Goal: Navigation & Orientation: Find specific page/section

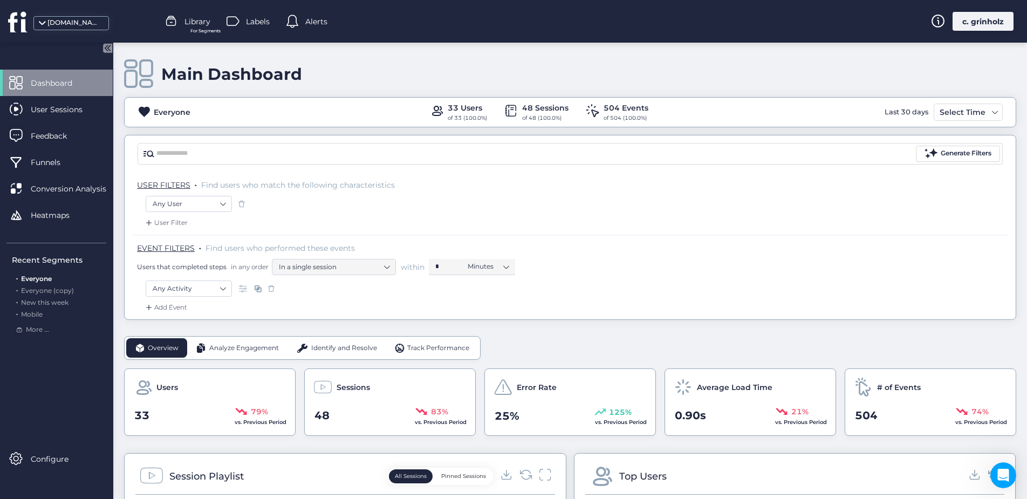
scroll to position [302, 0]
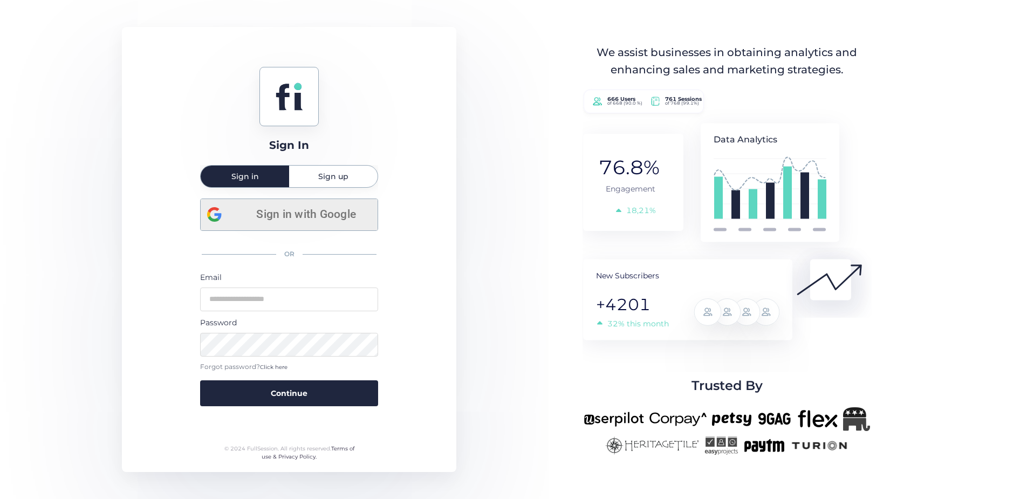
click at [322, 214] on span "Sign in with Google" at bounding box center [306, 215] width 130 height 18
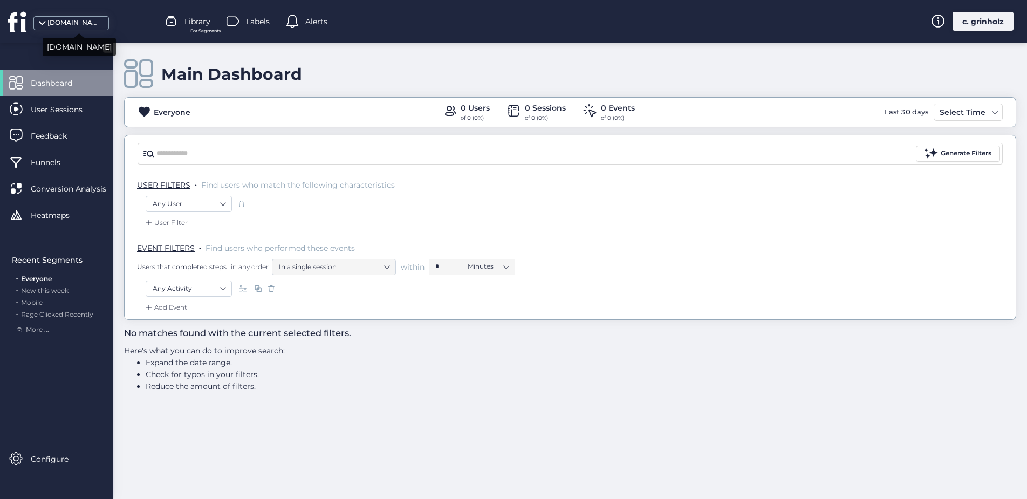
click at [65, 17] on div "moveboss.us" at bounding box center [71, 23] width 76 height 14
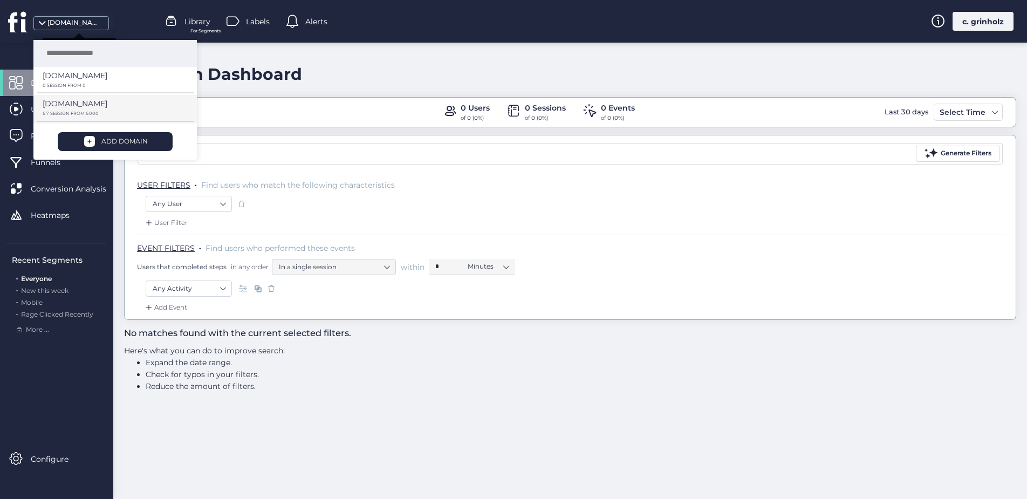
click at [98, 101] on p "[DOMAIN_NAME]" at bounding box center [75, 104] width 65 height 12
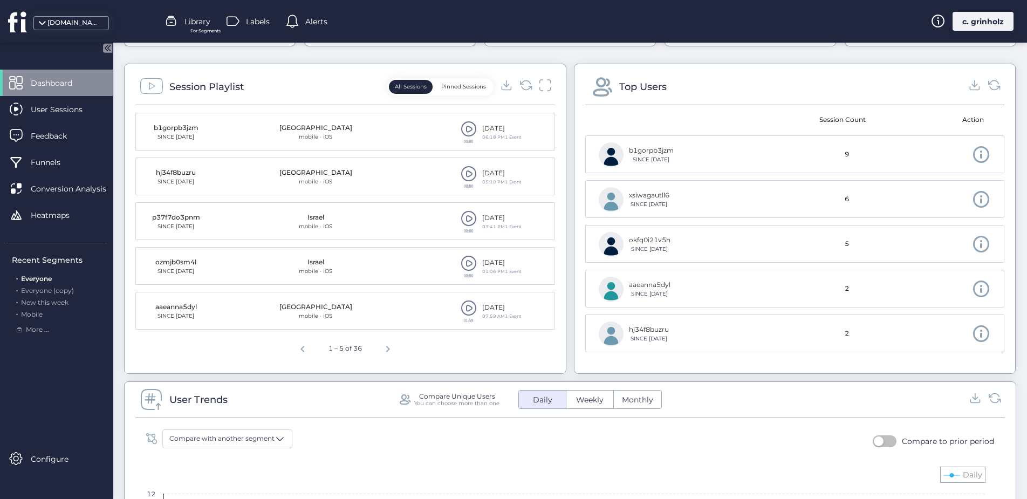
scroll to position [398, 0]
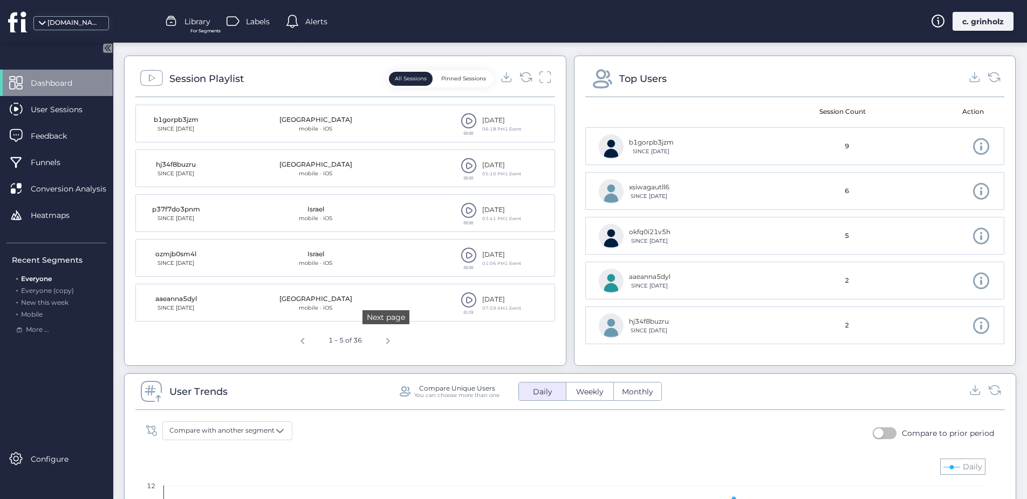
click at [387, 343] on span "Next page" at bounding box center [388, 339] width 26 height 26
click at [296, 341] on span "Previous page" at bounding box center [301, 339] width 26 height 26
click at [466, 298] on span at bounding box center [469, 300] width 16 height 16
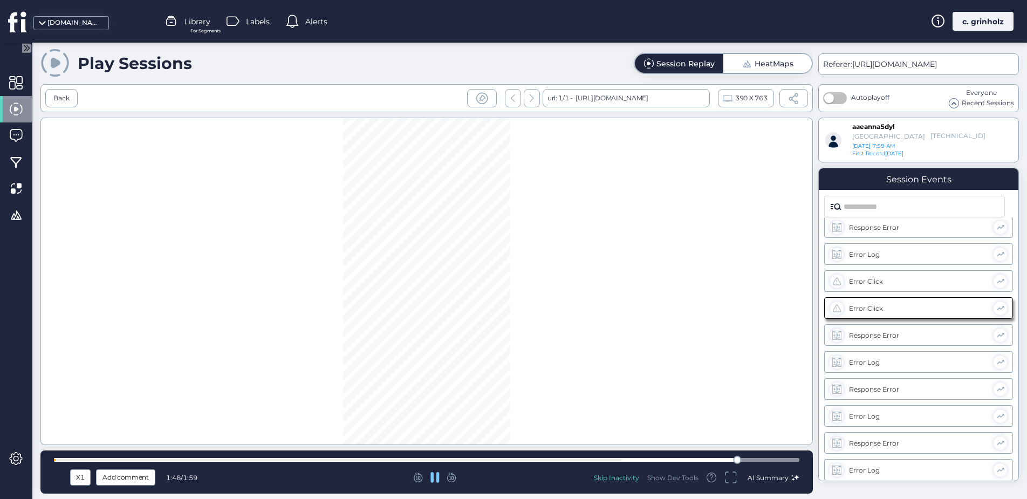
scroll to position [250, 0]
click at [52, 92] on div "Back" at bounding box center [61, 98] width 32 height 18
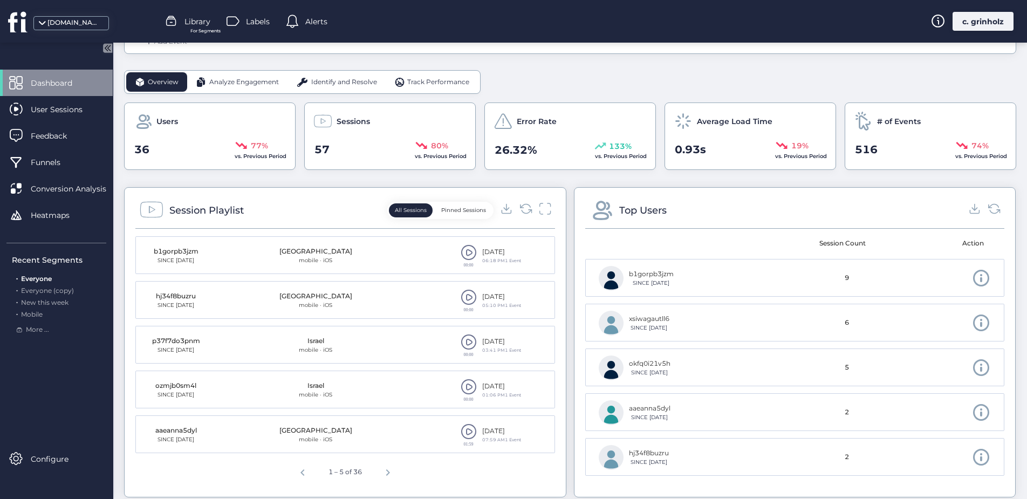
scroll to position [388, 0]
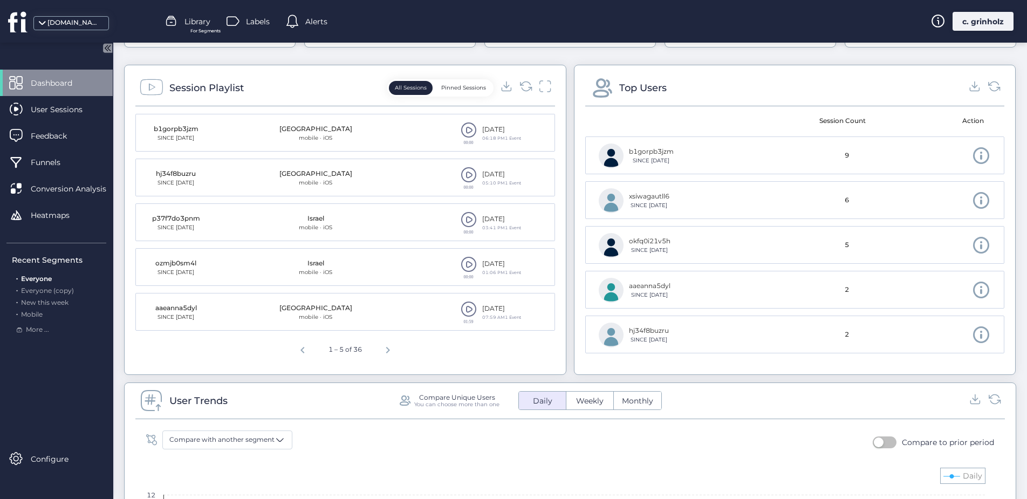
click at [466, 264] on span at bounding box center [469, 264] width 16 height 16
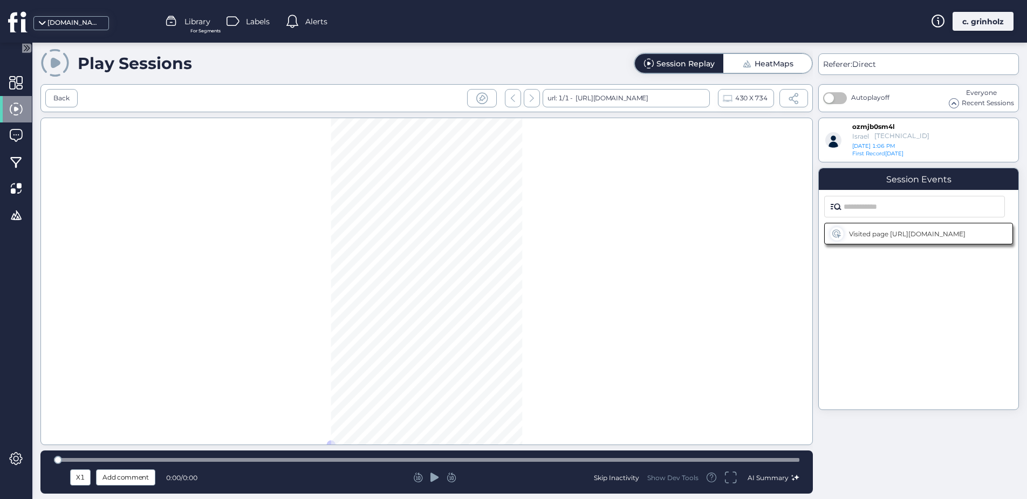
click at [429, 481] on div at bounding box center [434, 477] width 243 height 11
click at [439, 479] on div at bounding box center [434, 477] width 243 height 11
click at [435, 479] on icon at bounding box center [435, 477] width 9 height 9
click at [431, 476] on icon at bounding box center [435, 477] width 9 height 9
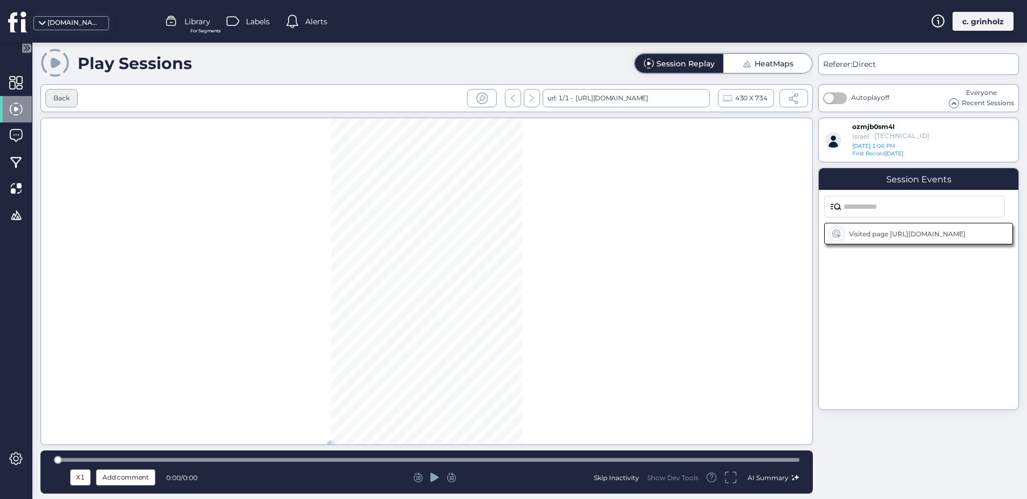
click at [71, 99] on div "Back" at bounding box center [61, 98] width 32 height 18
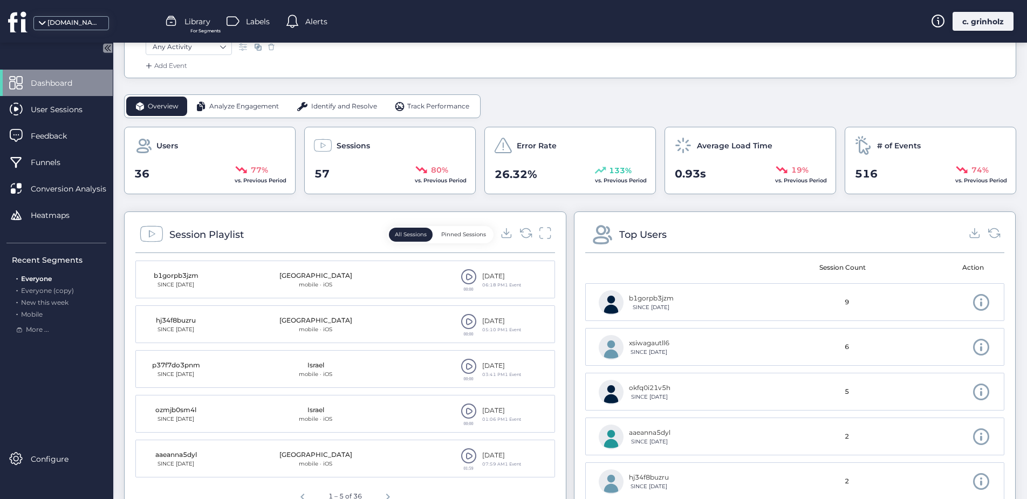
scroll to position [293, 0]
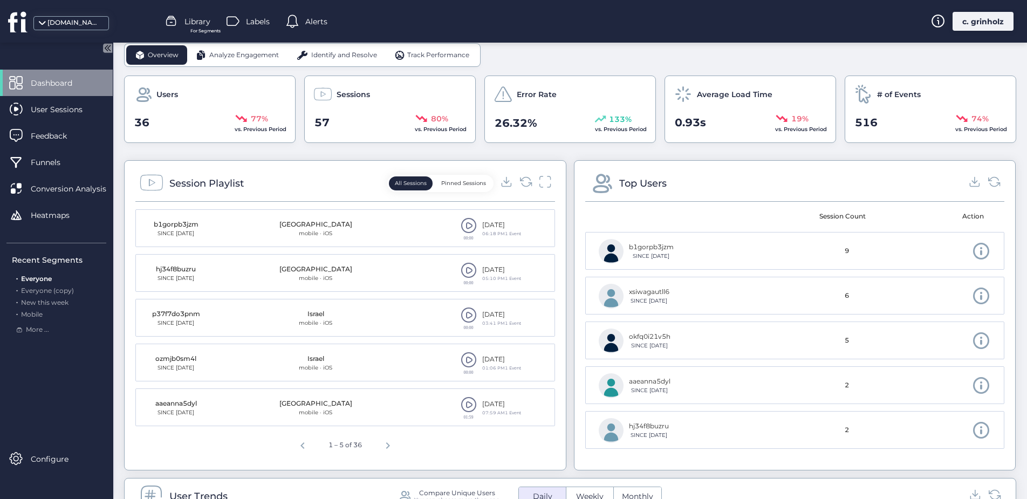
click at [463, 315] on span at bounding box center [469, 315] width 16 height 16
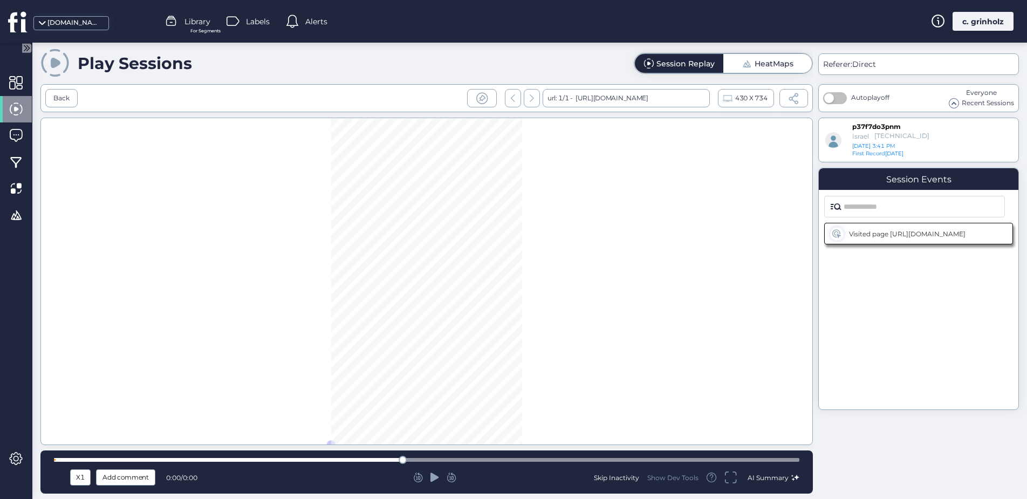
click at [428, 477] on div at bounding box center [434, 477] width 243 height 11
click at [432, 477] on icon at bounding box center [435, 477] width 9 height 9
click at [435, 477] on icon at bounding box center [435, 477] width 9 height 9
click at [59, 95] on div "Back" at bounding box center [61, 98] width 16 height 10
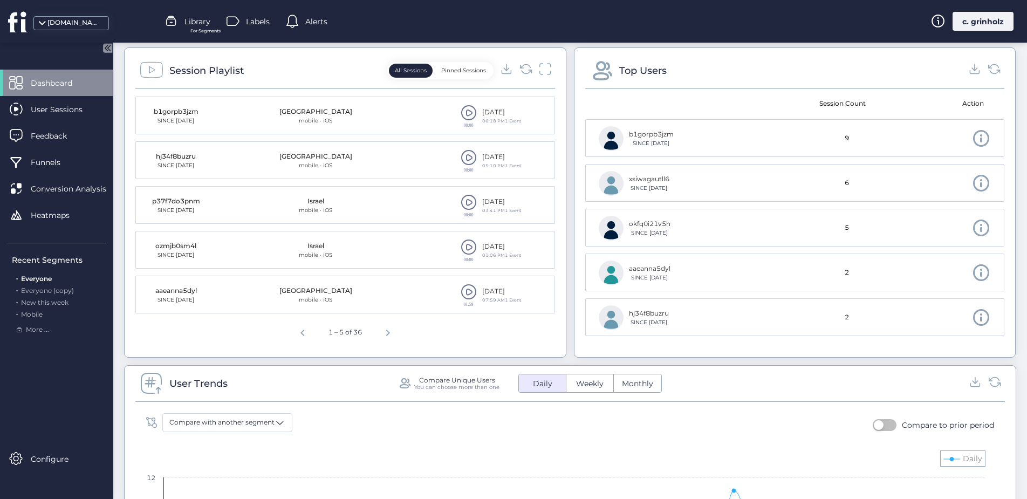
scroll to position [406, 0]
click at [461, 160] on span at bounding box center [469, 157] width 16 height 16
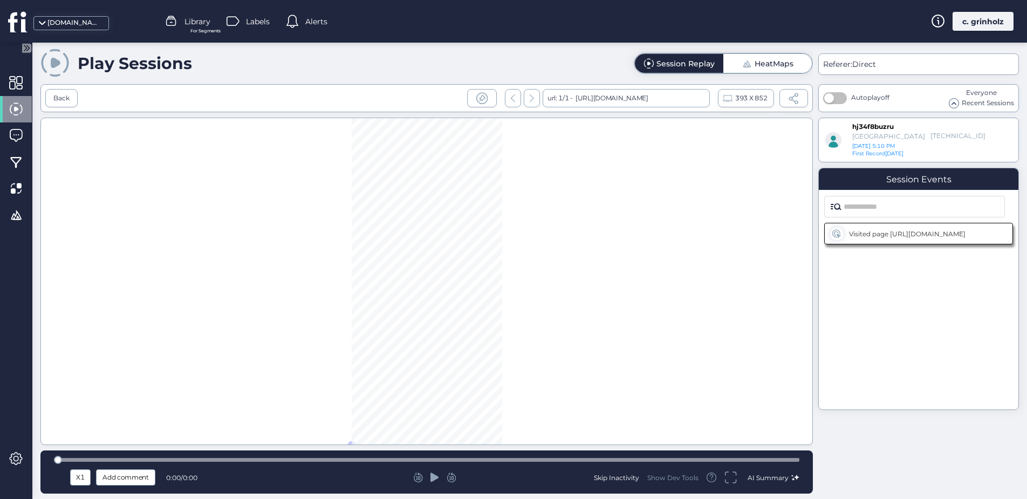
click at [432, 480] on icon at bounding box center [435, 477] width 9 height 9
click at [71, 99] on div "Back" at bounding box center [61, 98] width 32 height 18
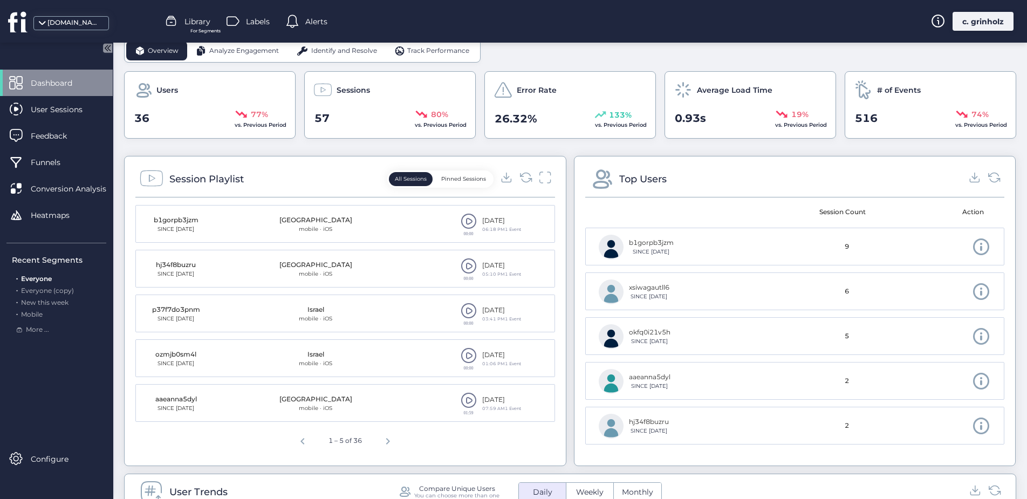
scroll to position [300, 0]
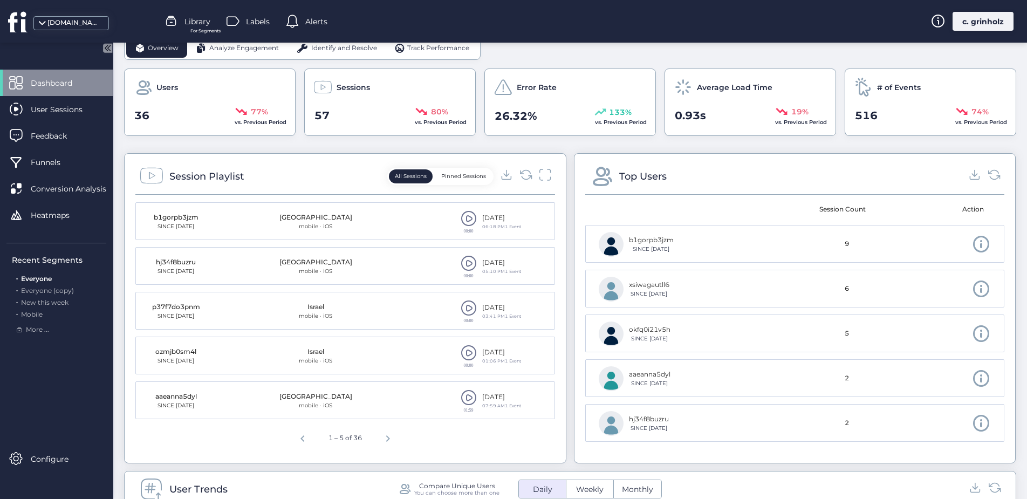
click at [463, 351] on span at bounding box center [469, 353] width 16 height 16
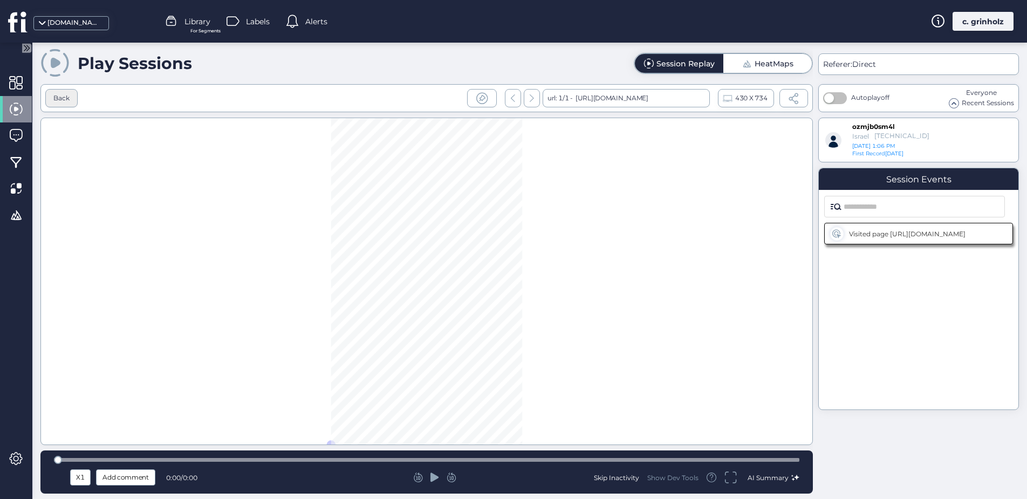
click at [74, 96] on div "Back" at bounding box center [61, 98] width 32 height 18
